Goal: Information Seeking & Learning: Learn about a topic

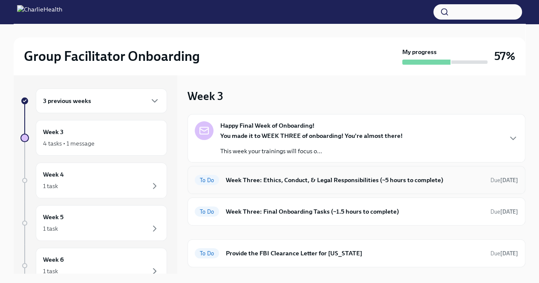
click at [285, 181] on h6 "Week Three: Ethics, Conduct, & Legal Responsibilities (~5 hours to complete)" at bounding box center [355, 179] width 258 height 9
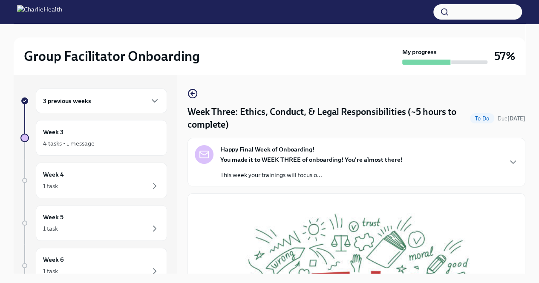
click at [112, 105] on div "3 previous weeks" at bounding box center [101, 101] width 117 height 10
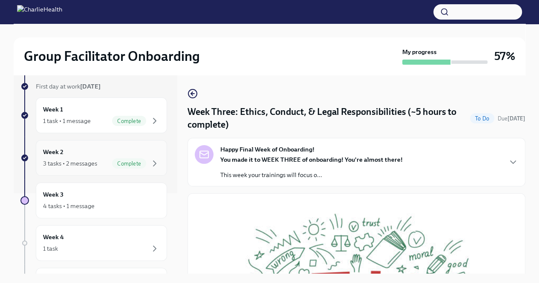
scroll to position [81, 0]
click at [112, 160] on span "Complete" at bounding box center [129, 163] width 34 height 6
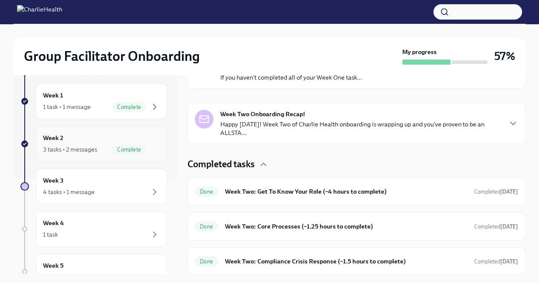
scroll to position [95, 0]
click at [92, 181] on div "Week 3 4 tasks • 1 message" at bounding box center [101, 185] width 117 height 21
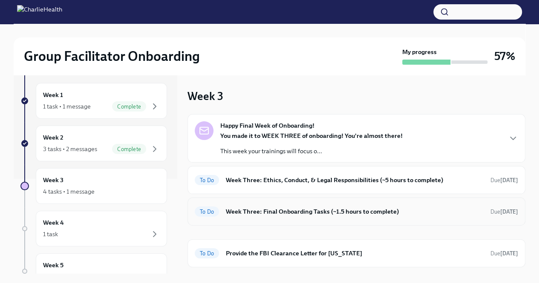
scroll to position [9, 0]
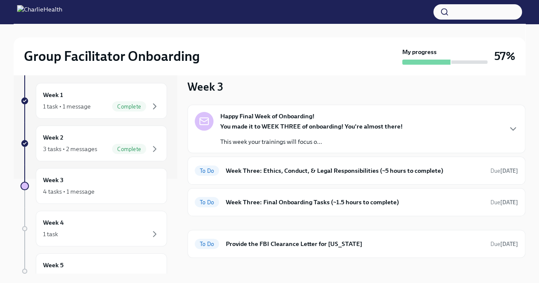
click at [369, 143] on p "This week your trainings will focus o..." at bounding box center [311, 142] width 182 height 9
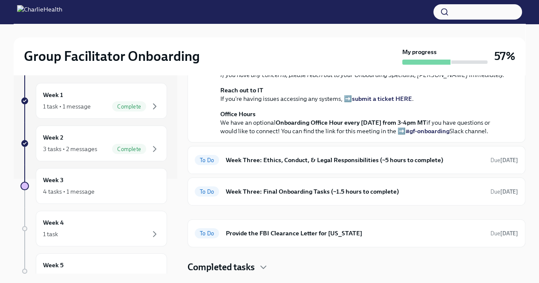
scroll to position [327, 0]
click at [381, 162] on h6 "Week Three: Ethics, Conduct, & Legal Responsibilities (~5 hours to complete)" at bounding box center [355, 159] width 258 height 9
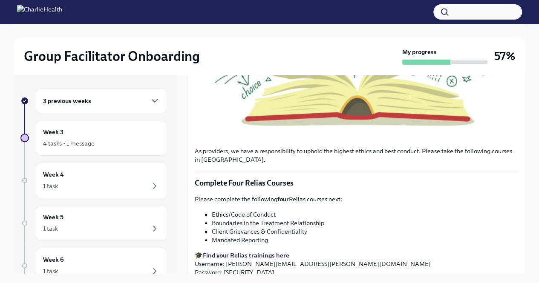
scroll to position [329, 0]
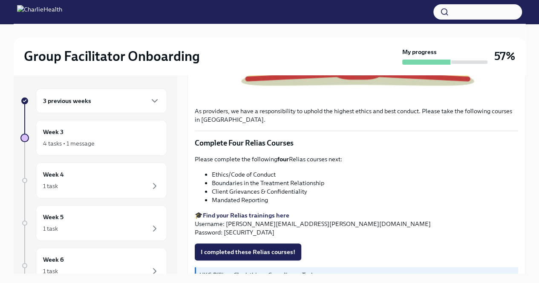
click at [271, 213] on strong "Find your Relias trainings here" at bounding box center [246, 216] width 86 height 8
